Goal: Information Seeking & Learning: Learn about a topic

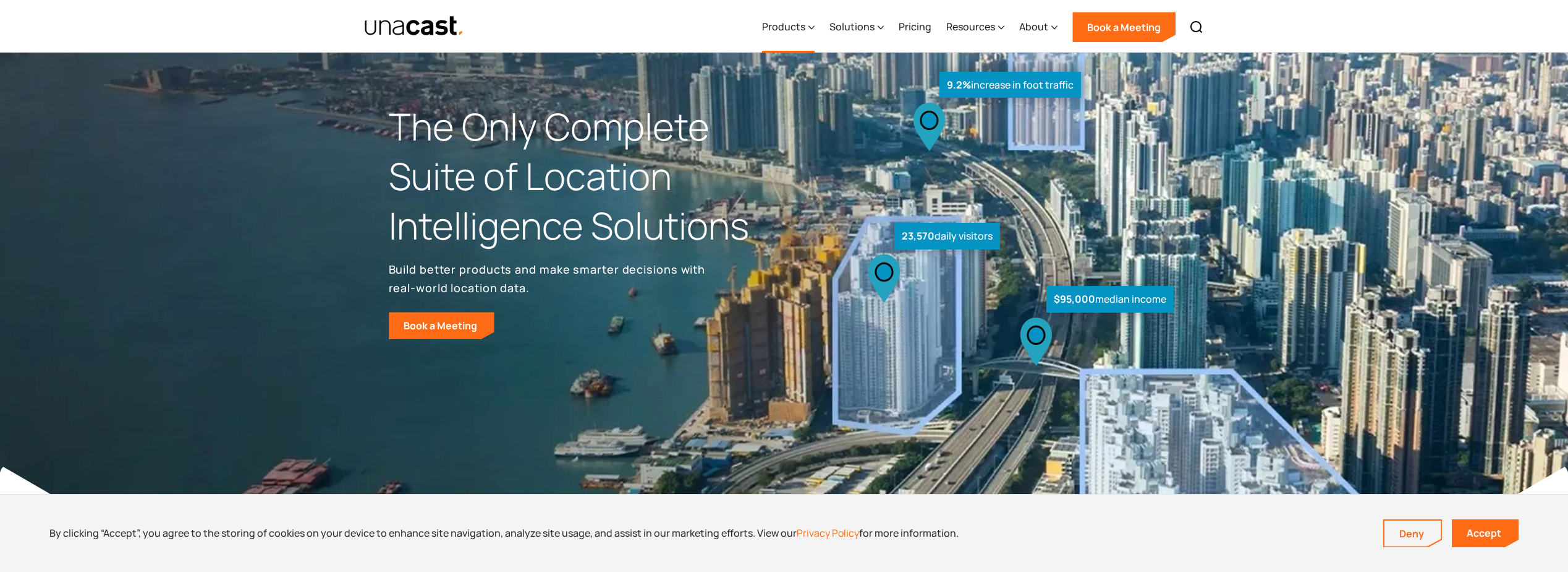
click at [810, 27] on icon at bounding box center [812, 27] width 6 height 13
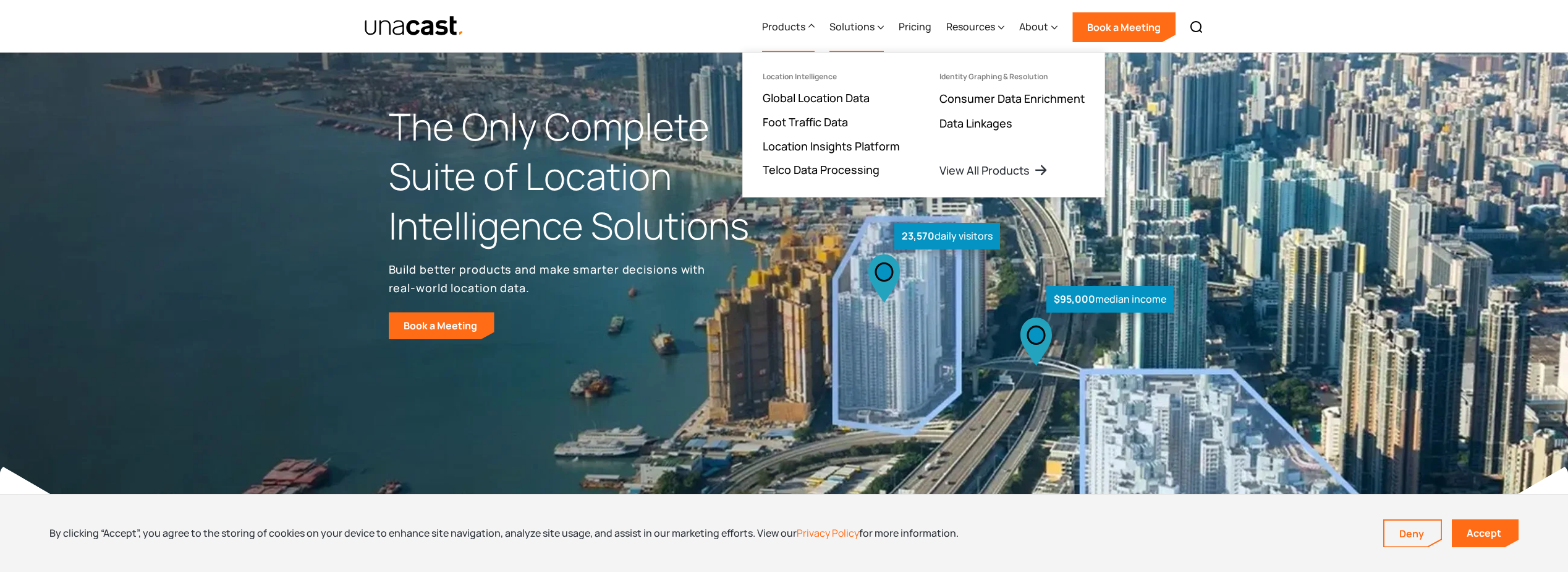
click at [879, 22] on div "Solutions" at bounding box center [857, 26] width 55 height 51
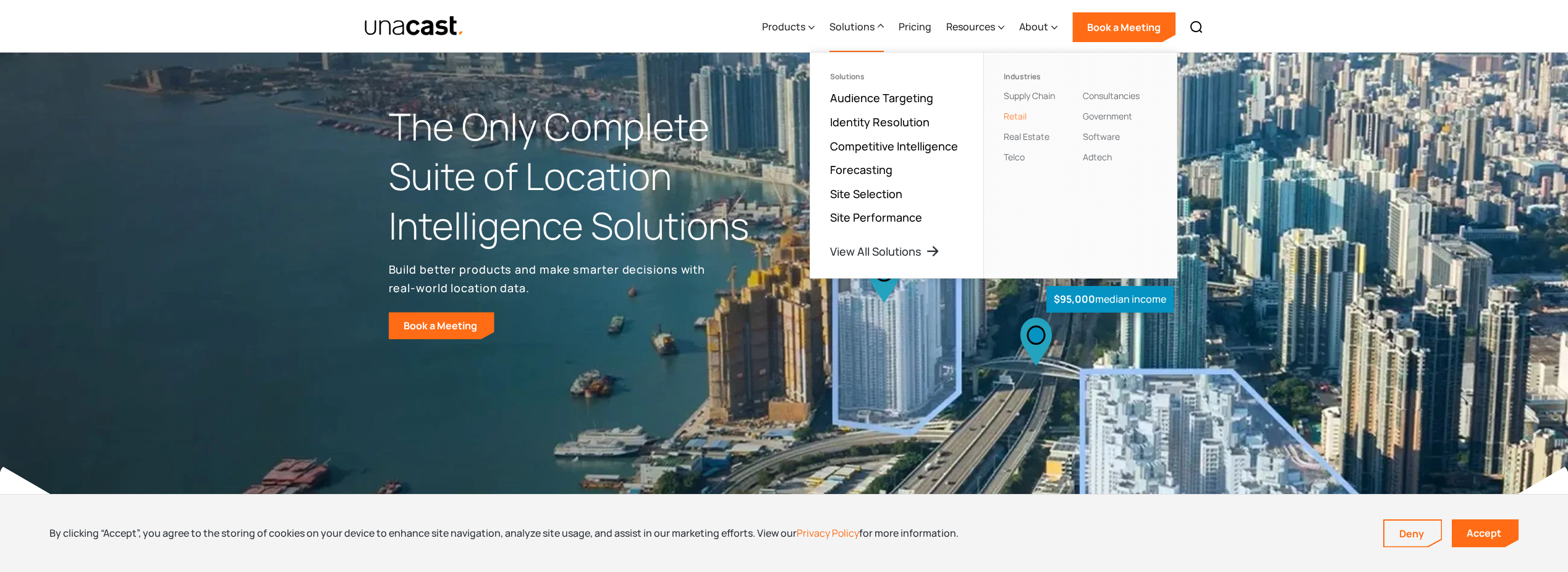
click at [1014, 117] on link "Retail" at bounding box center [1015, 116] width 23 height 12
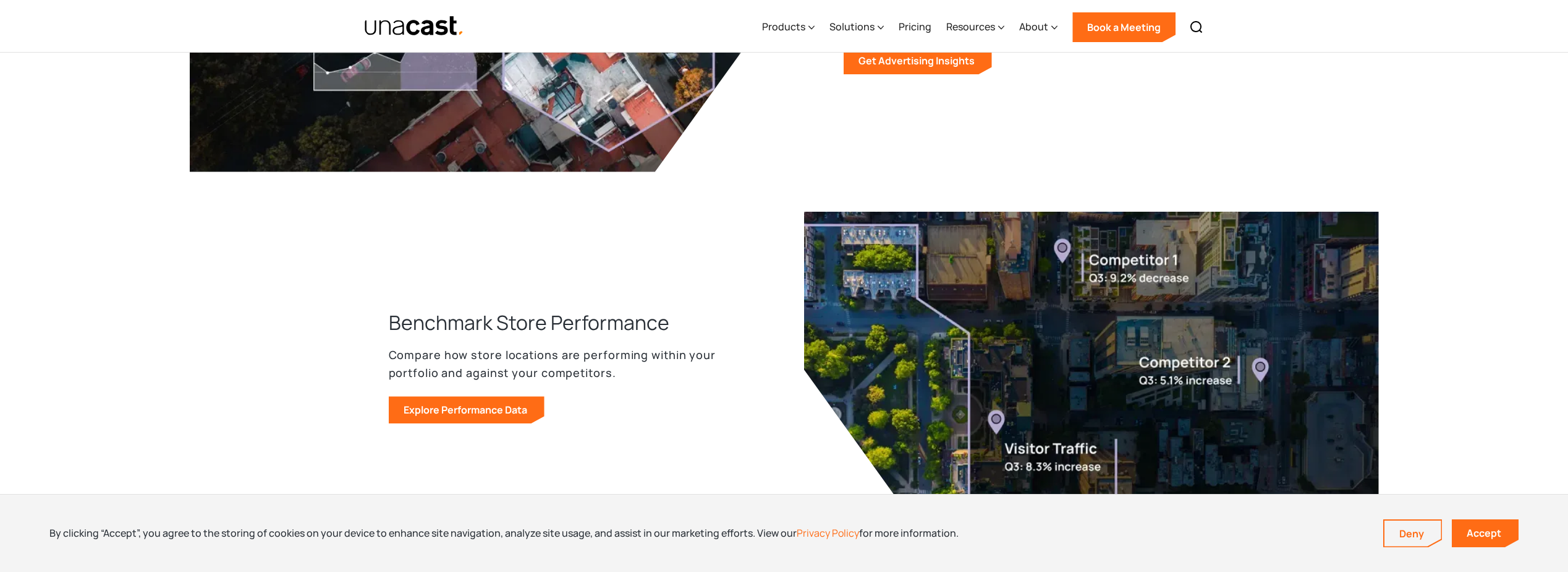
scroll to position [866, 0]
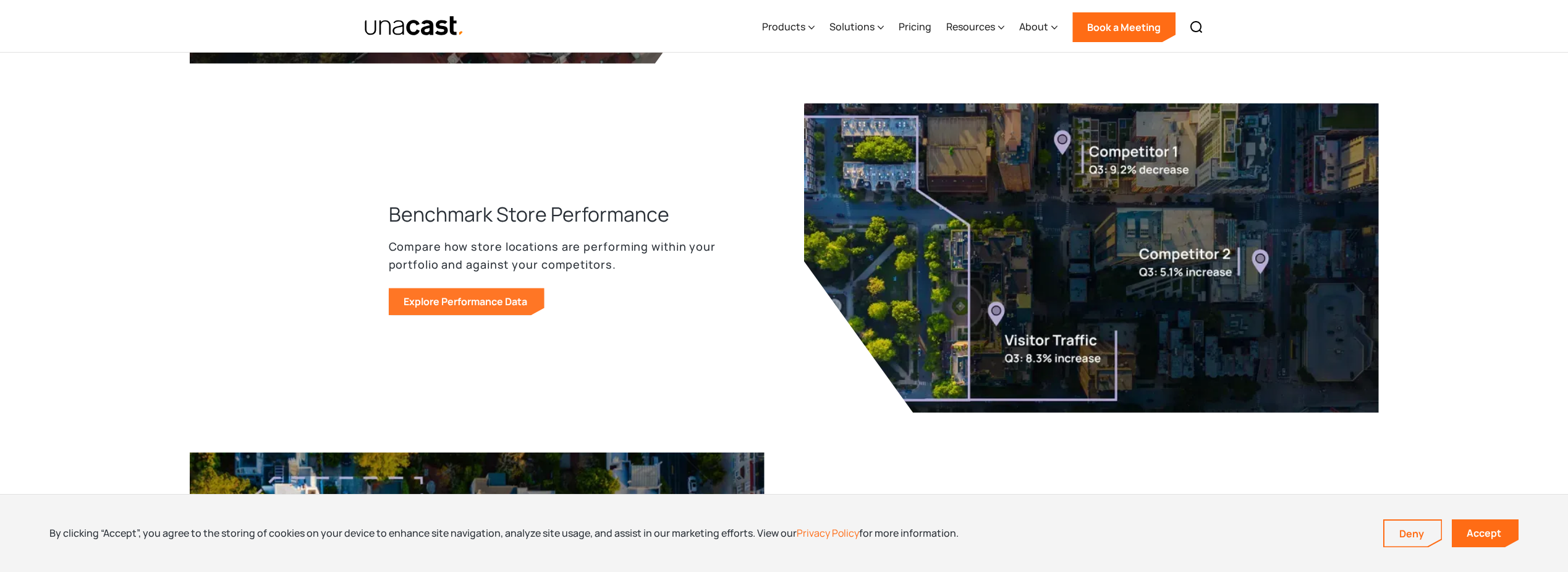
click at [477, 296] on link "Explore Performance Data" at bounding box center [467, 302] width 156 height 27
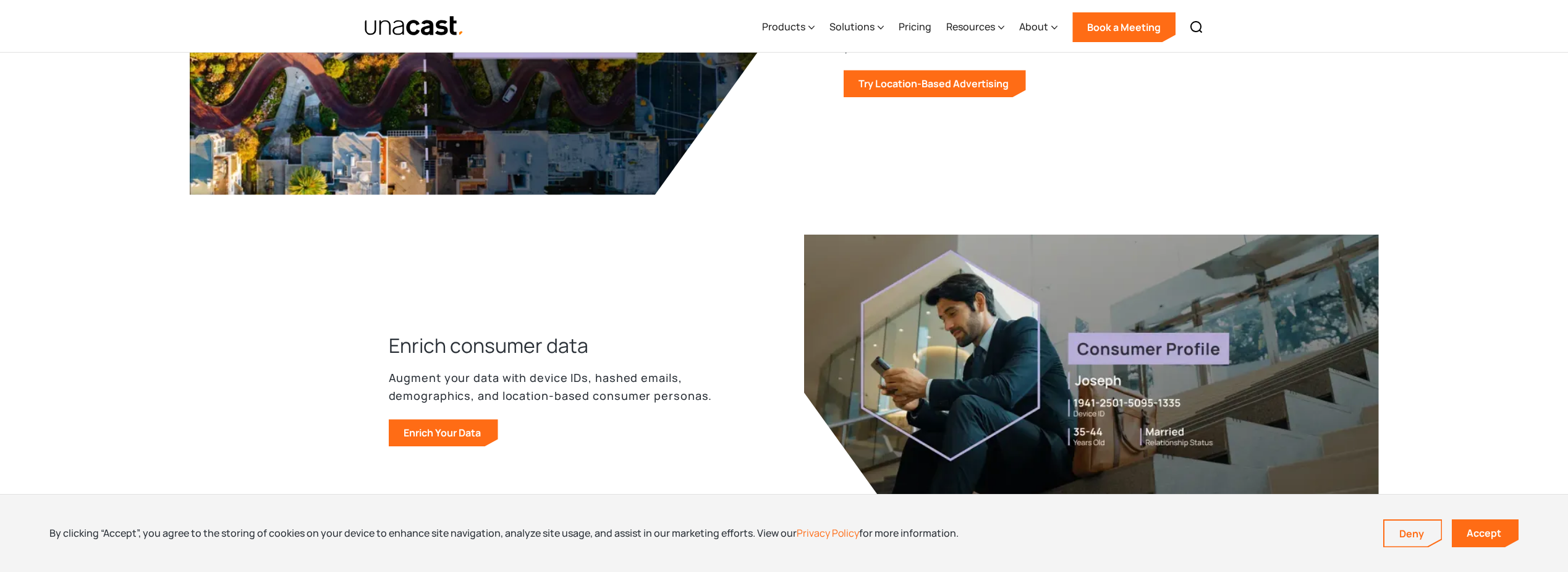
scroll to position [1547, 0]
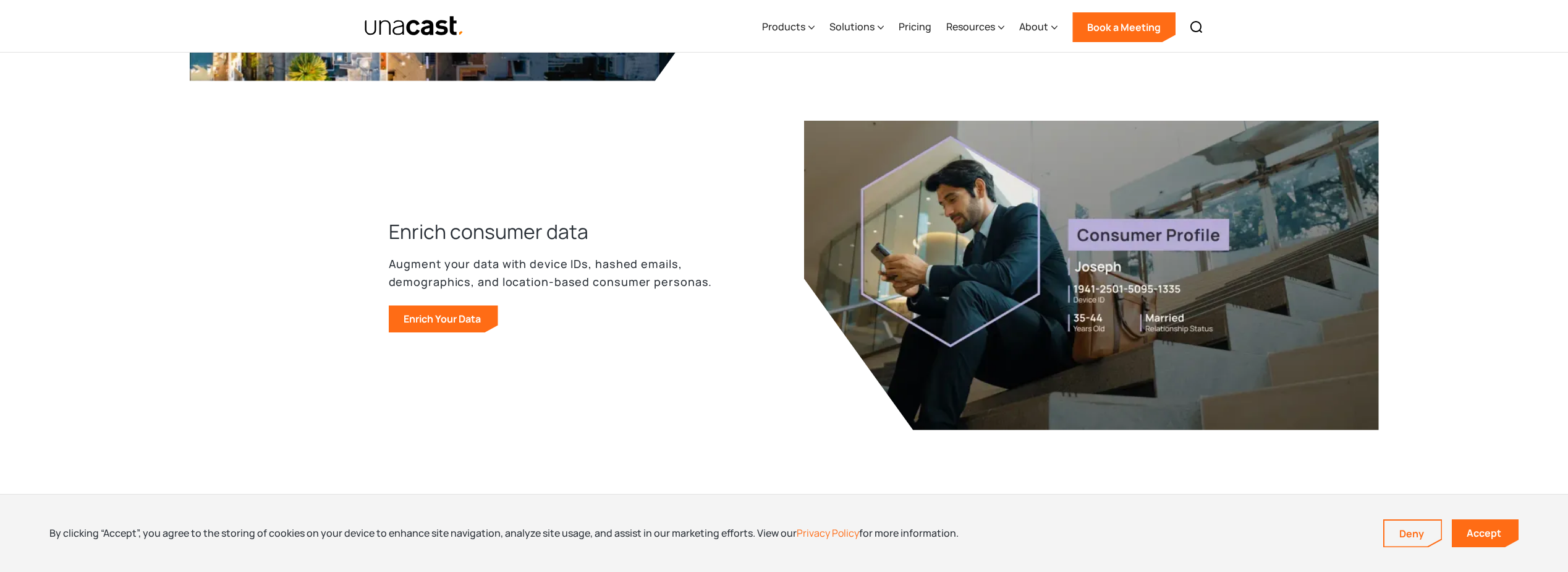
click at [406, 304] on div "Enrich consumer data Augment your data with device IDs, hashed emails, demograp…" at bounding box center [576, 274] width 376 height 115
click at [418, 310] on link "Enrich Your Data" at bounding box center [443, 318] width 109 height 27
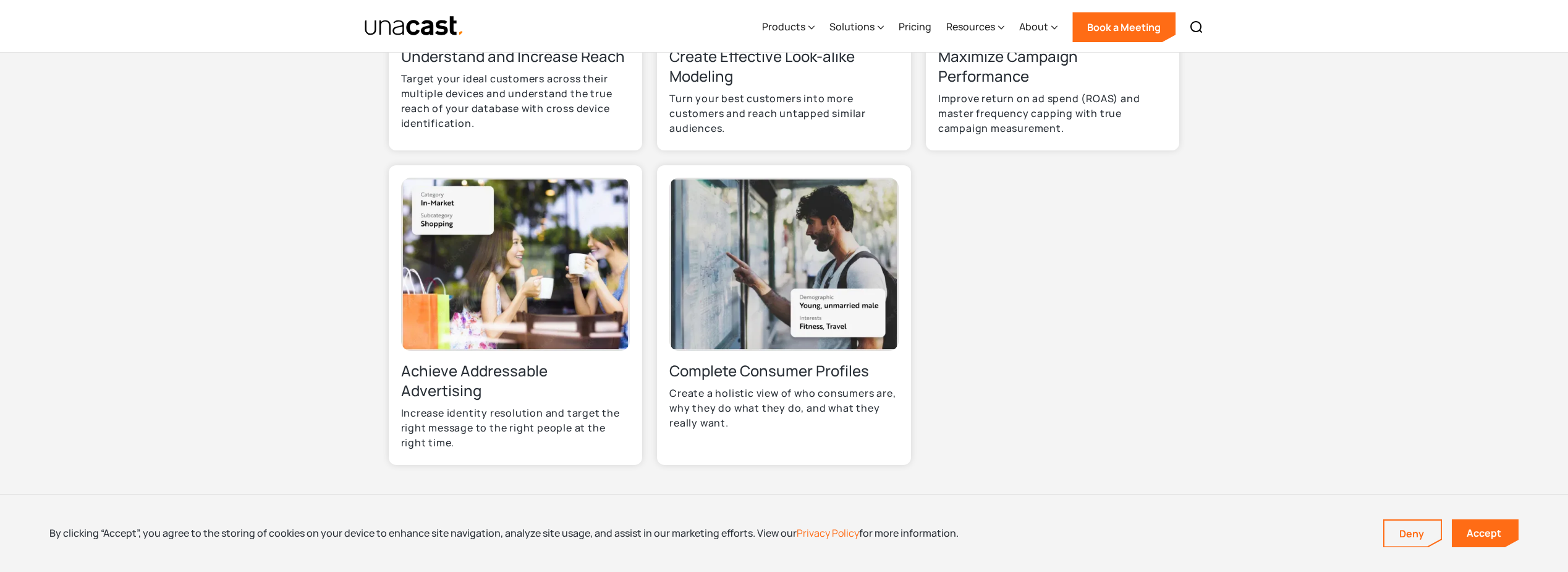
scroll to position [680, 0]
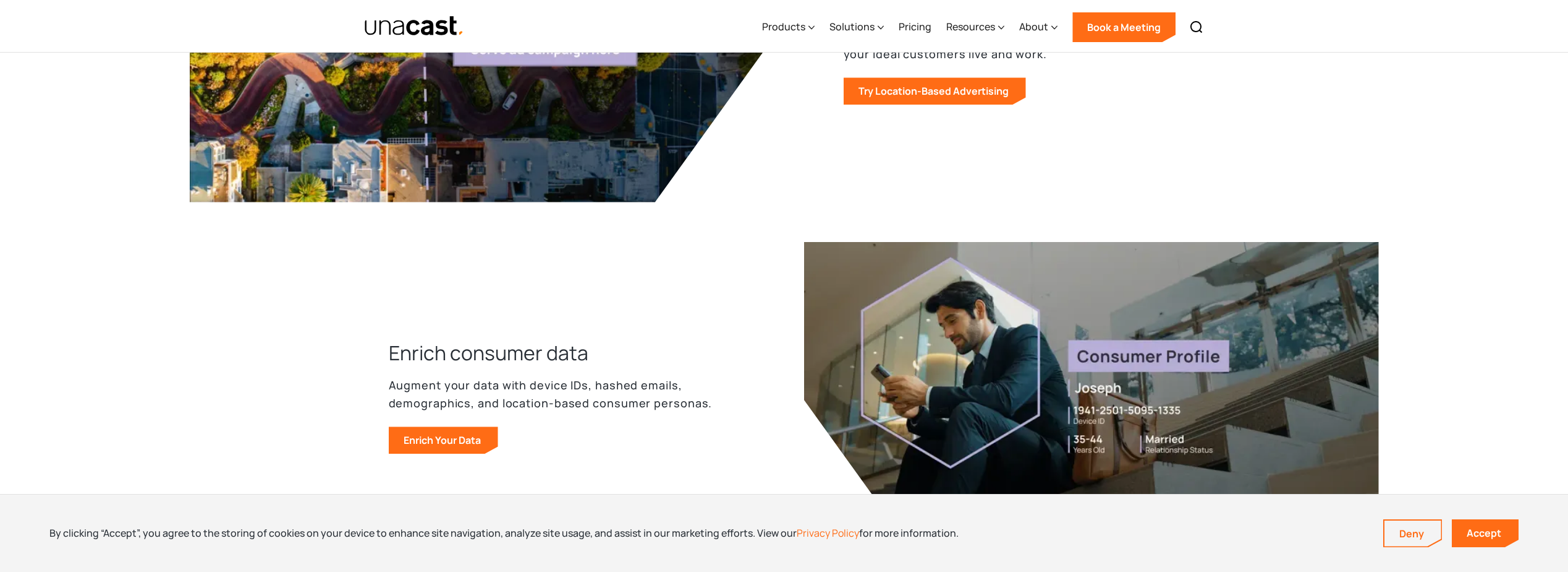
scroll to position [1423, 0]
